Goal: Information Seeking & Learning: Check status

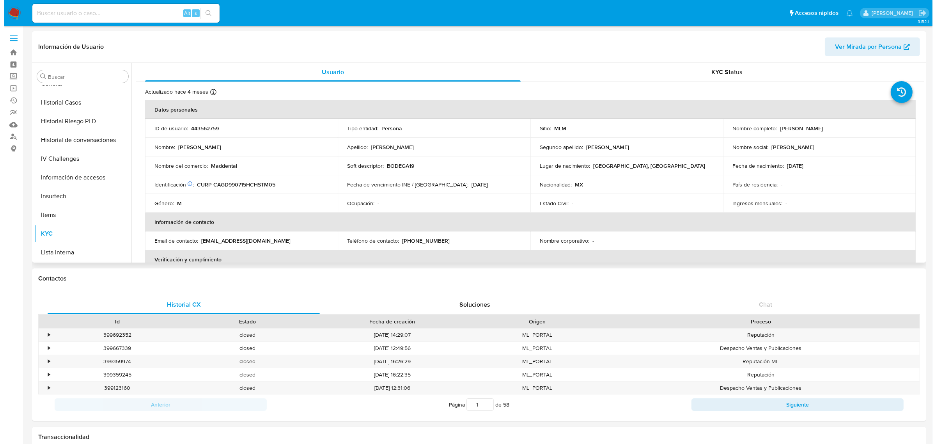
scroll to position [213, 0]
select select "10"
click at [65, 148] on button "Historial de conversaciones" at bounding box center [75, 144] width 91 height 19
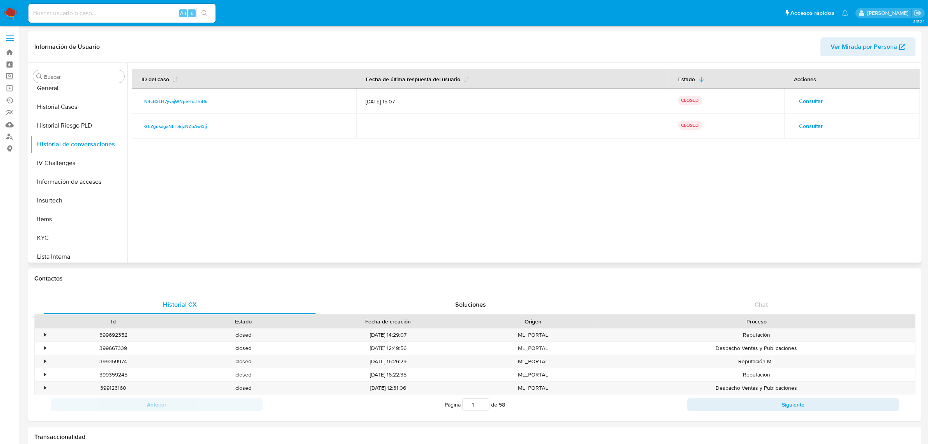
click at [800, 99] on span "Consultar" at bounding box center [811, 101] width 24 height 11
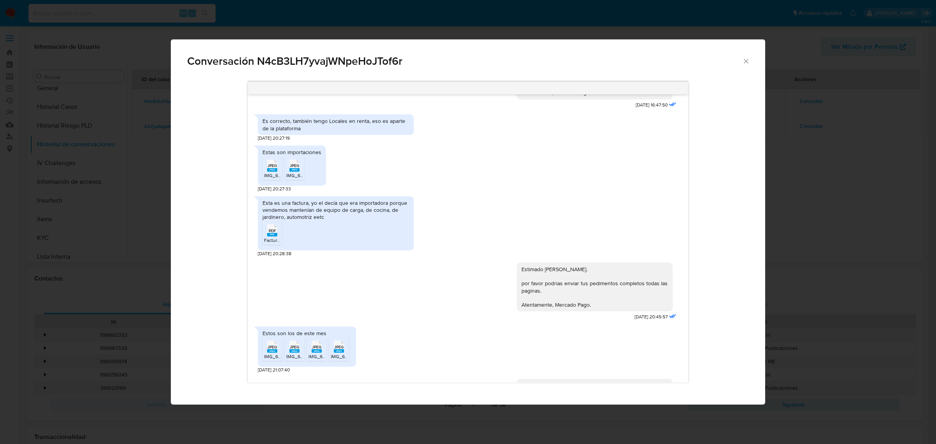
scroll to position [311, 0]
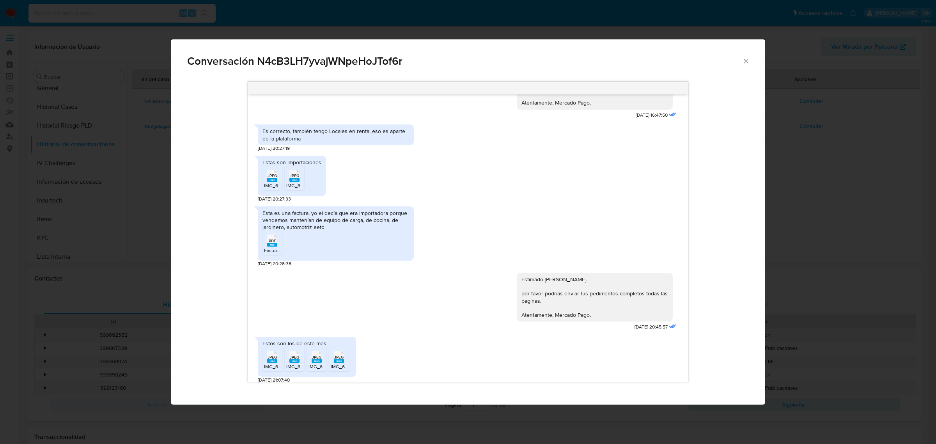
click at [271, 178] on span "JPEG" at bounding box center [271, 175] width 9 height 5
click at [277, 182] on icon "Comunicación" at bounding box center [272, 176] width 10 height 12
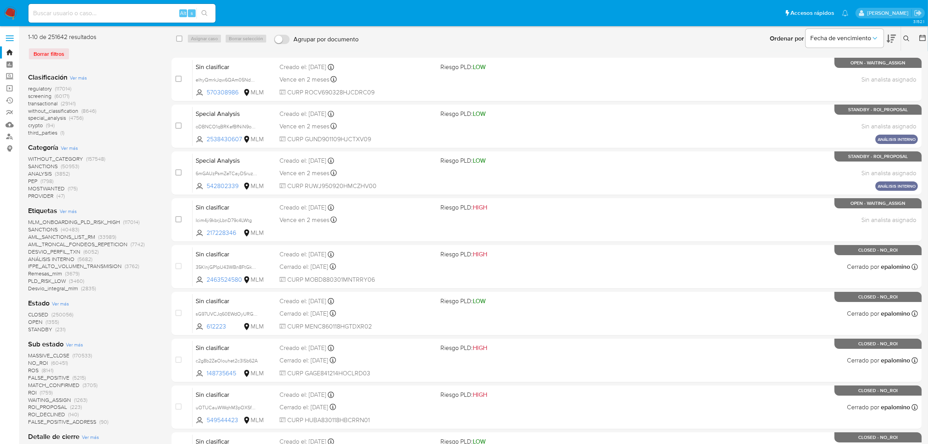
click at [86, 10] on input at bounding box center [121, 13] width 187 height 10
paste input "443562759"
type input "443562759"
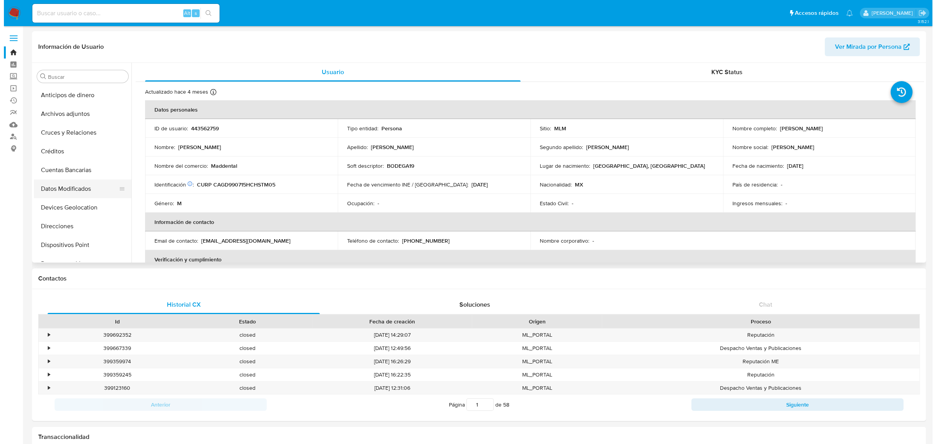
scroll to position [146, 0]
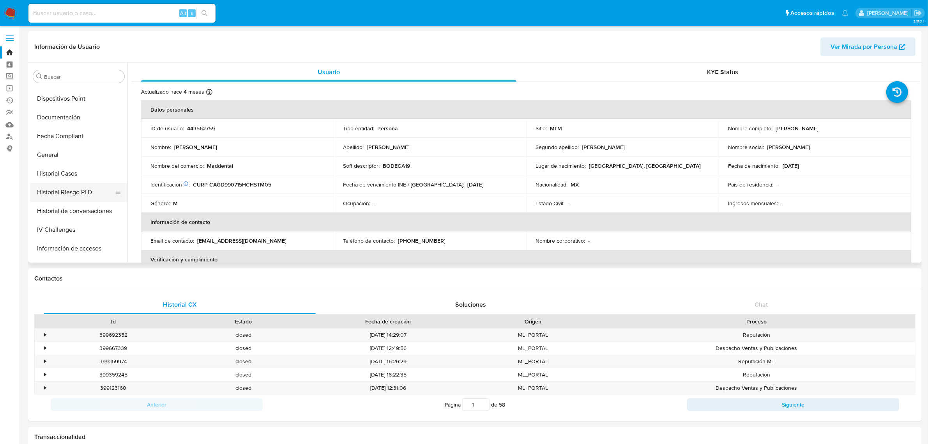
select select "10"
click at [78, 173] on button "Historial Casos" at bounding box center [75, 173] width 91 height 19
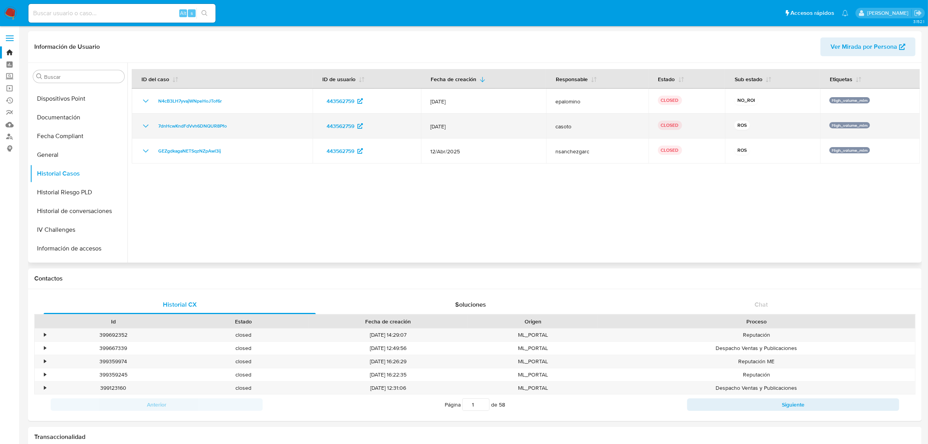
click at [149, 127] on icon "Mostrar/Ocultar" at bounding box center [145, 125] width 9 height 9
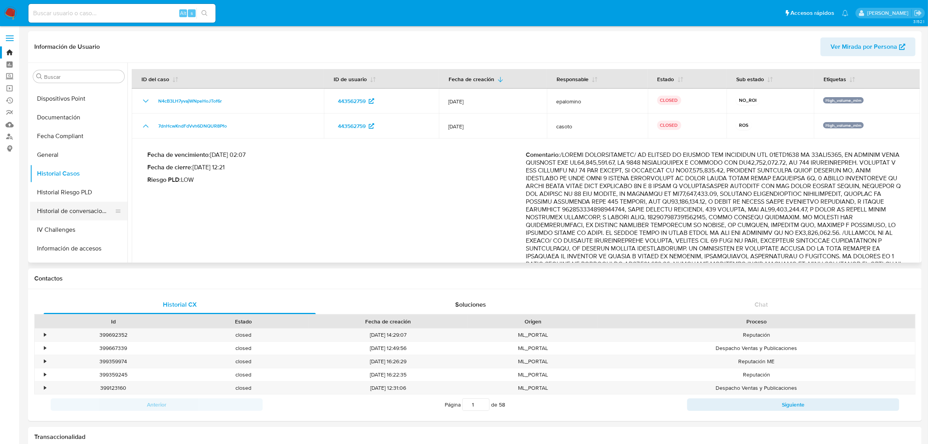
click at [66, 211] on button "Historial de conversaciones" at bounding box center [75, 211] width 91 height 19
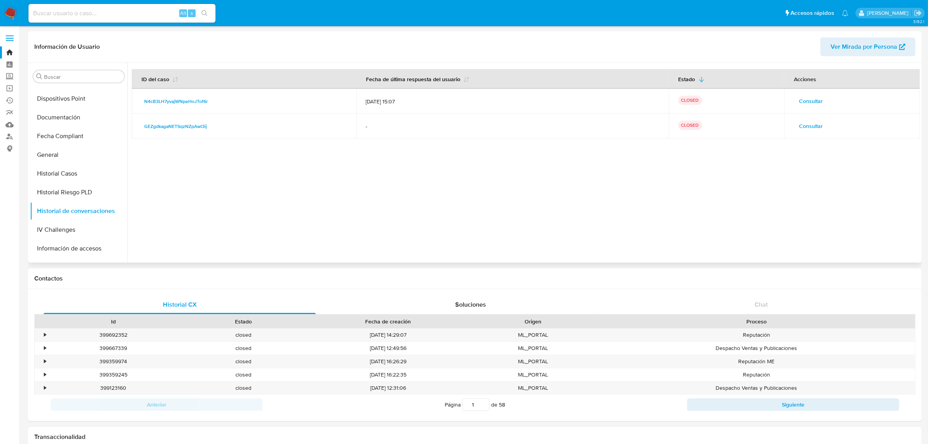
click at [800, 104] on span "Consultar" at bounding box center [811, 101] width 24 height 11
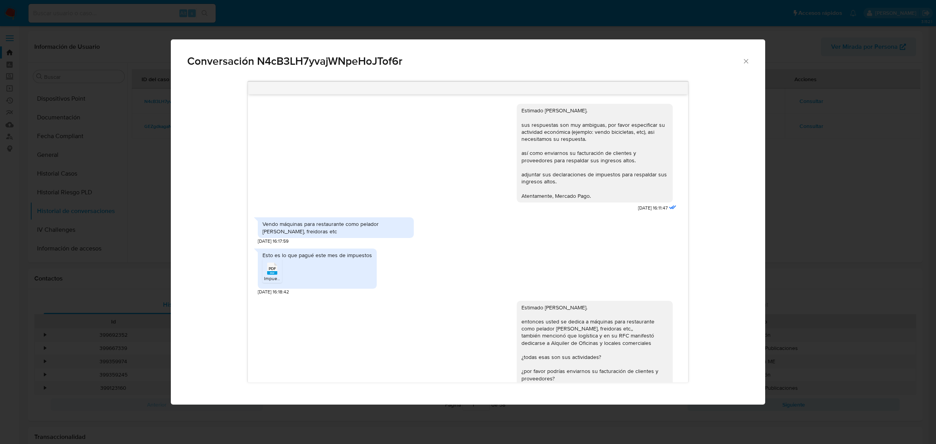
scroll to position [408, 0]
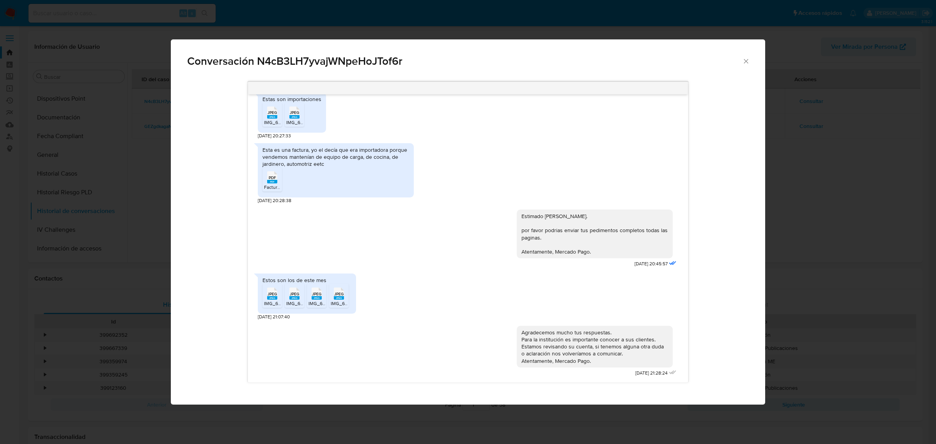
click at [277, 178] on icon "Comunicación" at bounding box center [272, 177] width 10 height 12
click at [266, 292] on div "JPEG JPEG" at bounding box center [272, 292] width 16 height 15
click at [293, 296] on span "JPEG" at bounding box center [294, 293] width 9 height 5
click at [323, 294] on div "JPEG JPEG" at bounding box center [316, 292] width 16 height 15
click at [344, 296] on div "JPEG JPEG" at bounding box center [339, 292] width 16 height 15
